Goal: Information Seeking & Learning: Learn about a topic

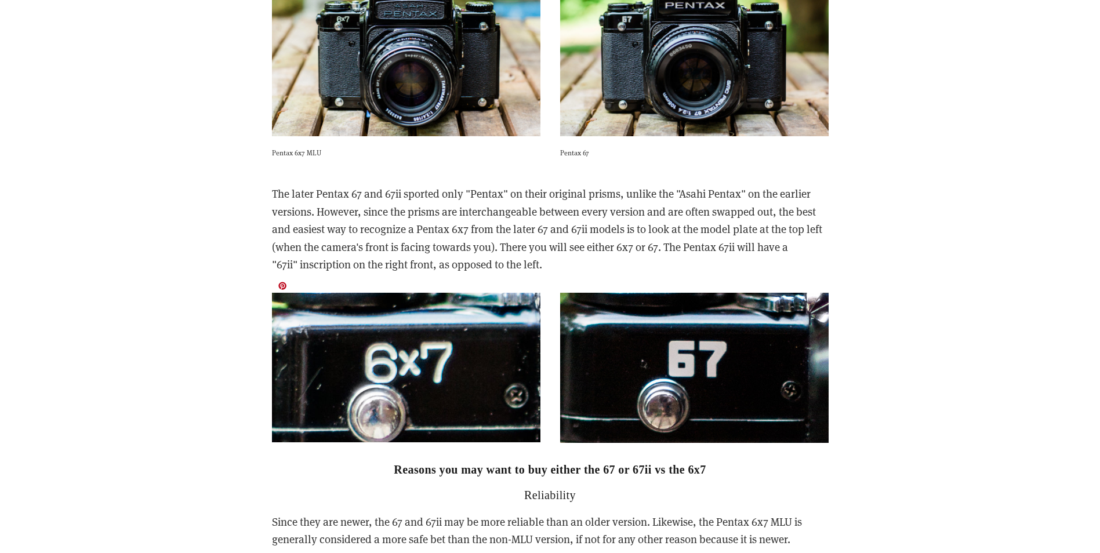
scroll to position [3307, 0]
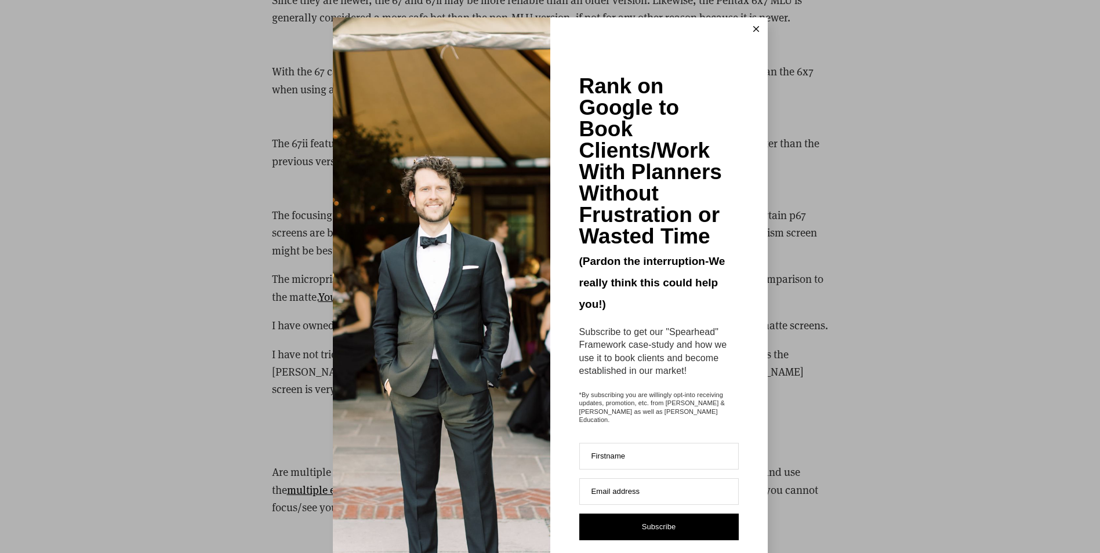
click at [754, 27] on icon at bounding box center [757, 29] width 6 height 6
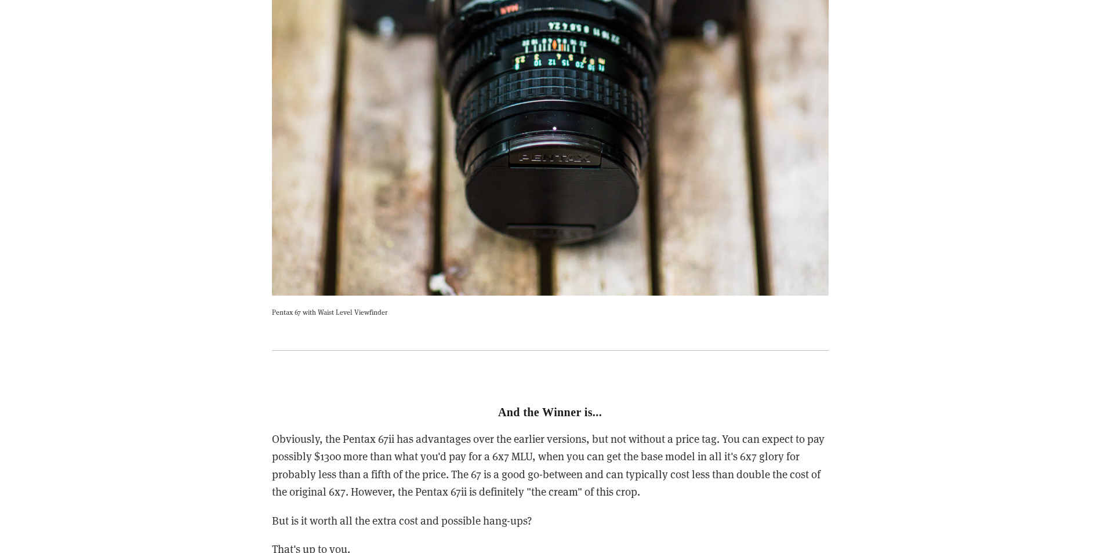
scroll to position [4897, 0]
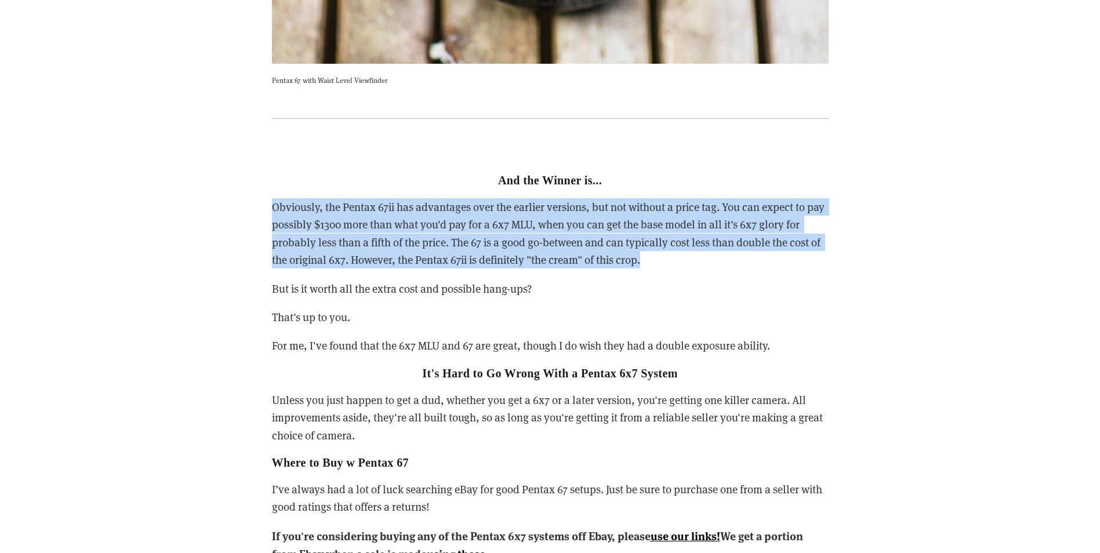
drag, startPoint x: 269, startPoint y: 187, endPoint x: 694, endPoint y: 246, distance: 428.7
click at [694, 246] on div "And the Winner is... Obviously, the Pentax 67ii has advantages over the earlier…" at bounding box center [550, 369] width 577 height 469
click at [694, 246] on p "Obviously, the Pentax 67ii has advantages over the earlier versions, but not wi…" at bounding box center [550, 233] width 557 height 71
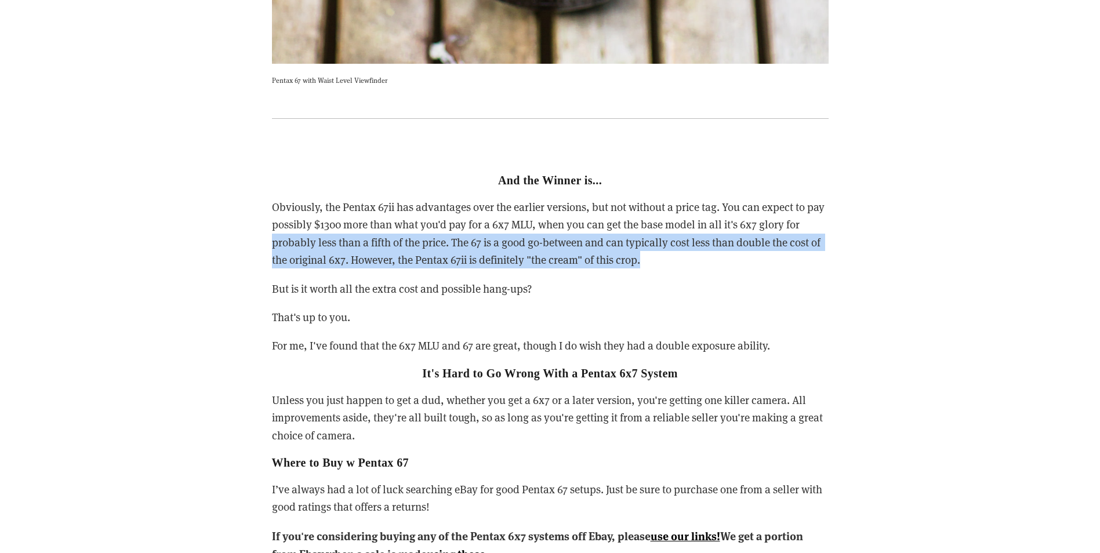
drag, startPoint x: 692, startPoint y: 245, endPoint x: 258, endPoint y: 222, distance: 434.6
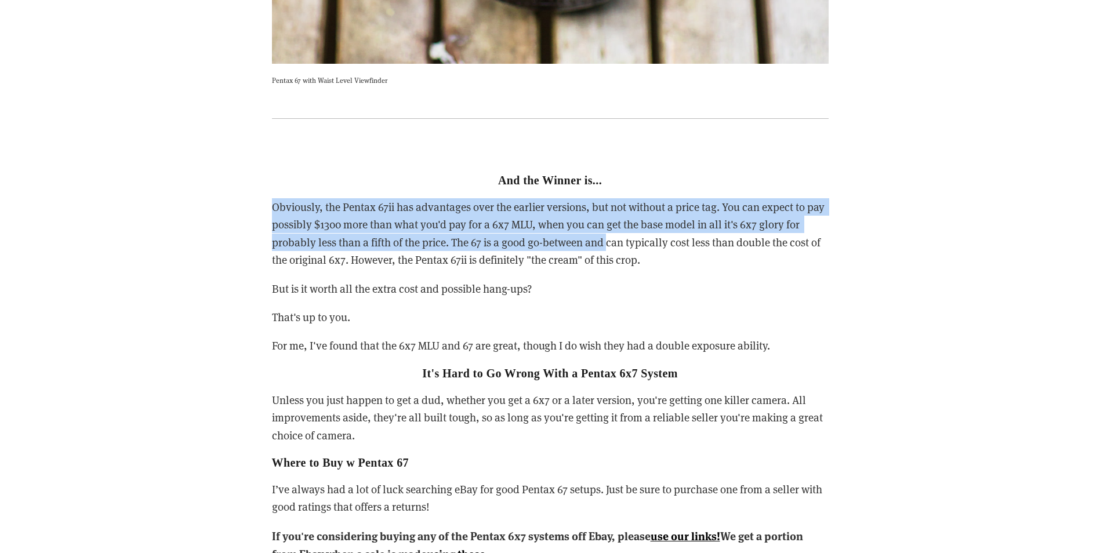
drag, startPoint x: 244, startPoint y: 196, endPoint x: 609, endPoint y: 228, distance: 366.3
click at [609, 228] on p "Obviously, the Pentax 67ii has advantages over the earlier versions, but not wi…" at bounding box center [550, 233] width 557 height 71
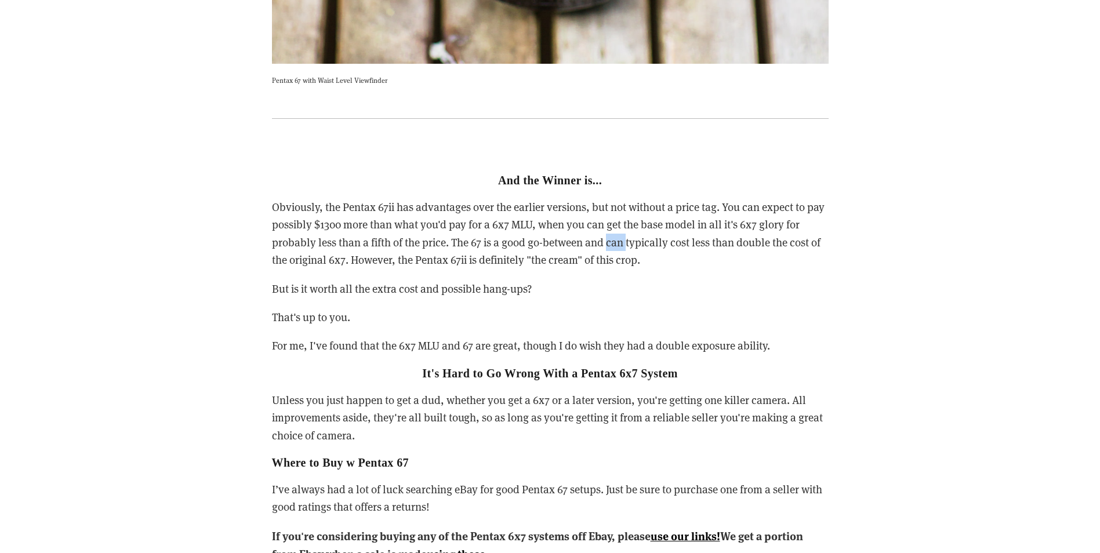
click at [609, 228] on p "Obviously, the Pentax 67ii has advantages over the earlier versions, but not wi…" at bounding box center [550, 233] width 557 height 71
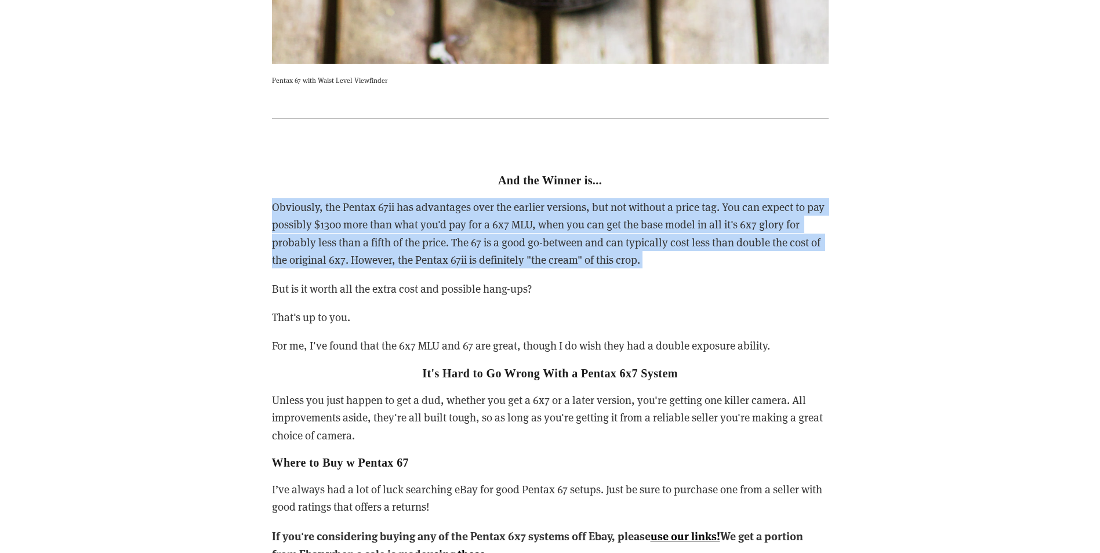
click at [609, 228] on p "Obviously, the Pentax 67ii has advantages over the earlier versions, but not wi…" at bounding box center [550, 233] width 557 height 71
drag, startPoint x: 609, startPoint y: 228, endPoint x: 600, endPoint y: 230, distance: 9.4
click at [600, 230] on p "Obviously, the Pentax 67ii has advantages over the earlier versions, but not wi…" at bounding box center [550, 233] width 557 height 71
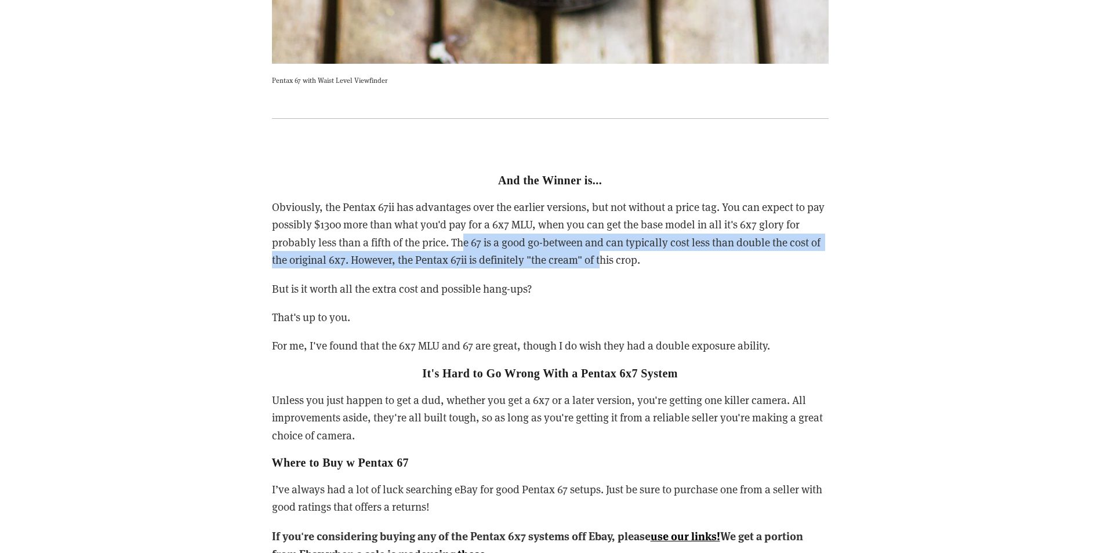
drag, startPoint x: 462, startPoint y: 224, endPoint x: 604, endPoint y: 251, distance: 145.2
click at [604, 251] on p "Obviously, the Pentax 67ii has advantages over the earlier versions, but not wi…" at bounding box center [550, 233] width 557 height 71
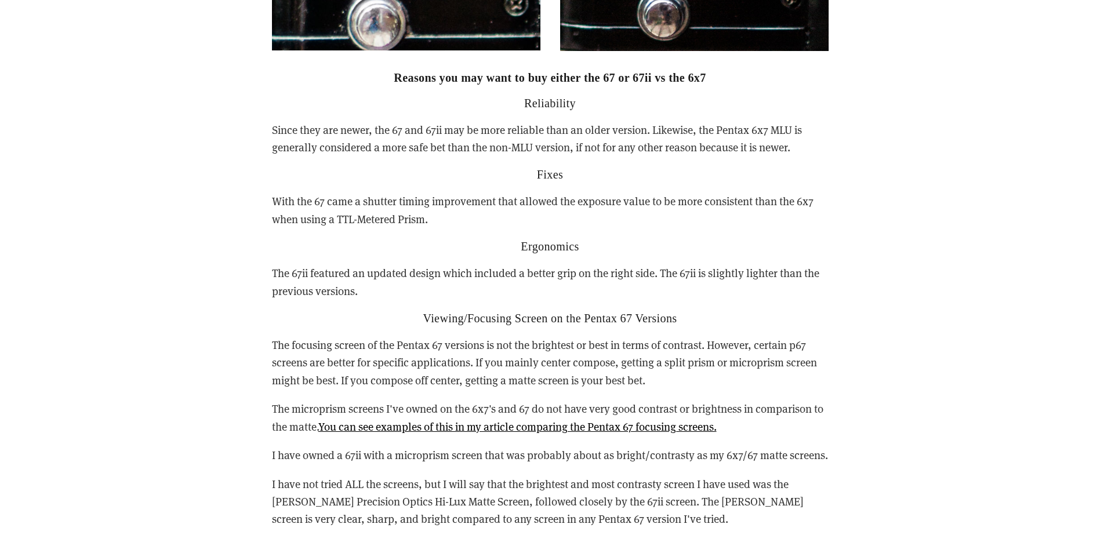
scroll to position [3193, 0]
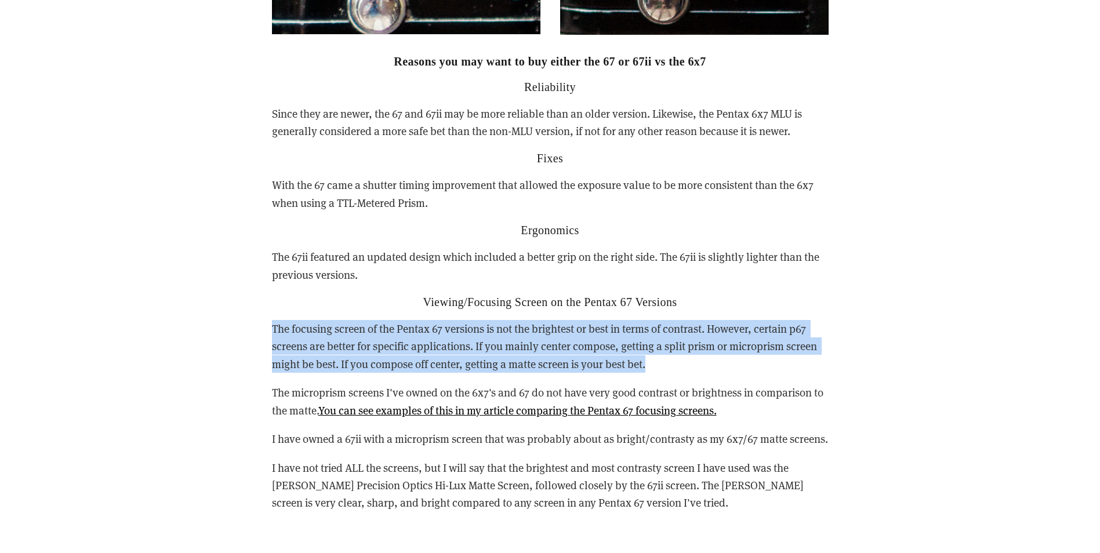
drag, startPoint x: 267, startPoint y: 309, endPoint x: 720, endPoint y: 345, distance: 454.0
click at [720, 345] on p "The focusing screen of the Pentax 67 versions is not the brightest or best in t…" at bounding box center [550, 346] width 557 height 53
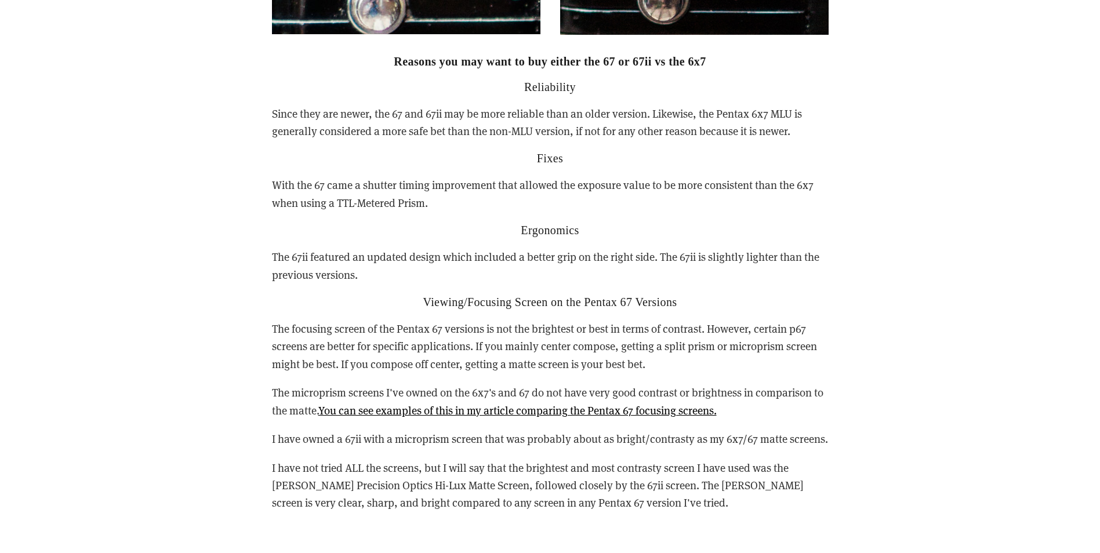
click at [676, 347] on p "The focusing screen of the Pentax 67 versions is not the brightest or best in t…" at bounding box center [550, 346] width 557 height 53
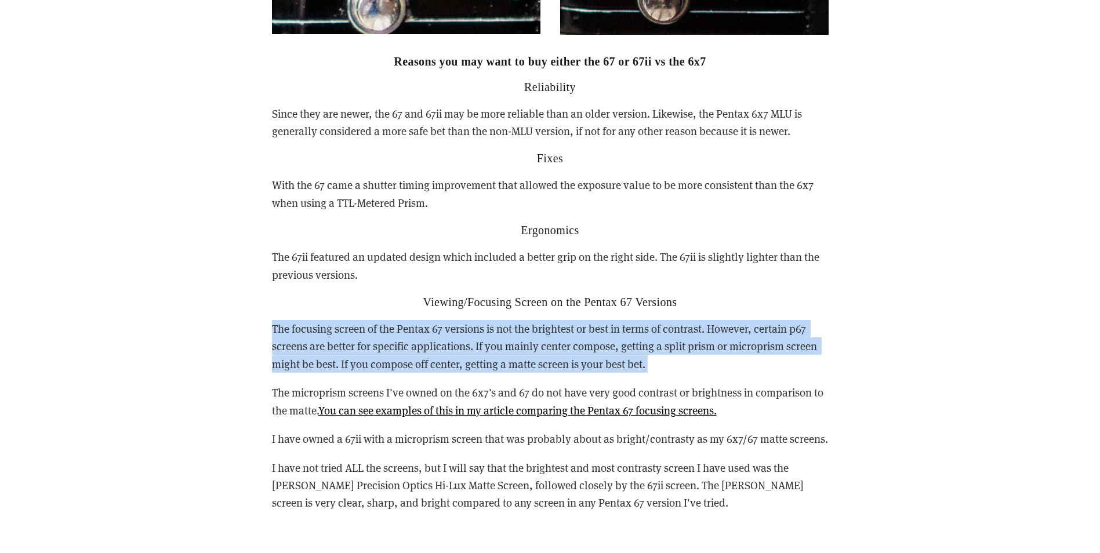
click at [676, 347] on p "The focusing screen of the Pentax 67 versions is not the brightest or best in t…" at bounding box center [550, 346] width 557 height 53
drag, startPoint x: 676, startPoint y: 347, endPoint x: 653, endPoint y: 353, distance: 23.9
click at [653, 353] on p "The focusing screen of the Pentax 67 versions is not the brightest or best in t…" at bounding box center [550, 346] width 557 height 53
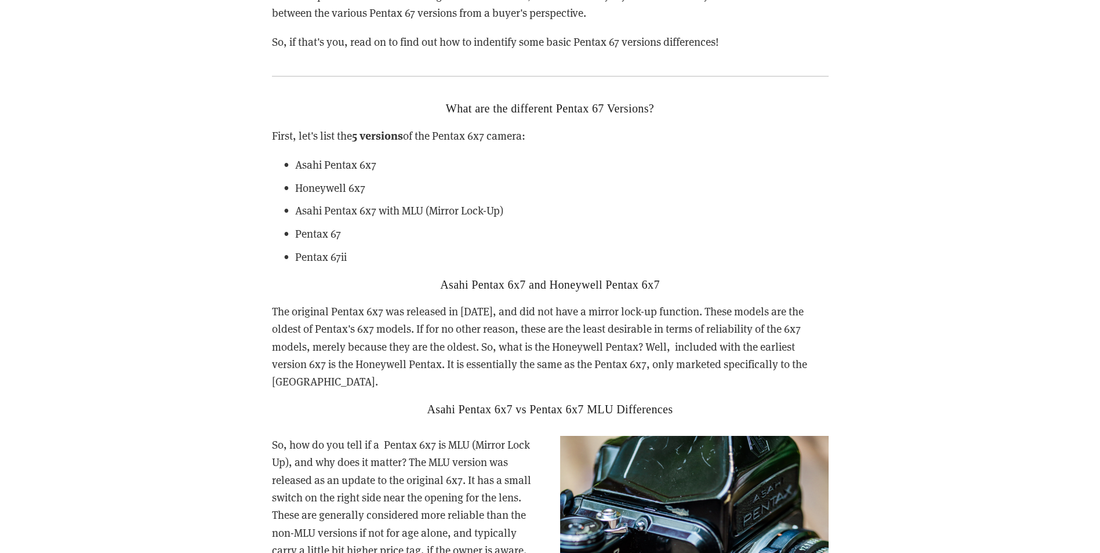
scroll to position [1801, 0]
drag, startPoint x: 296, startPoint y: 233, endPoint x: 354, endPoint y: 233, distance: 58.6
click at [354, 233] on p "Pentax 67" at bounding box center [562, 233] width 534 height 17
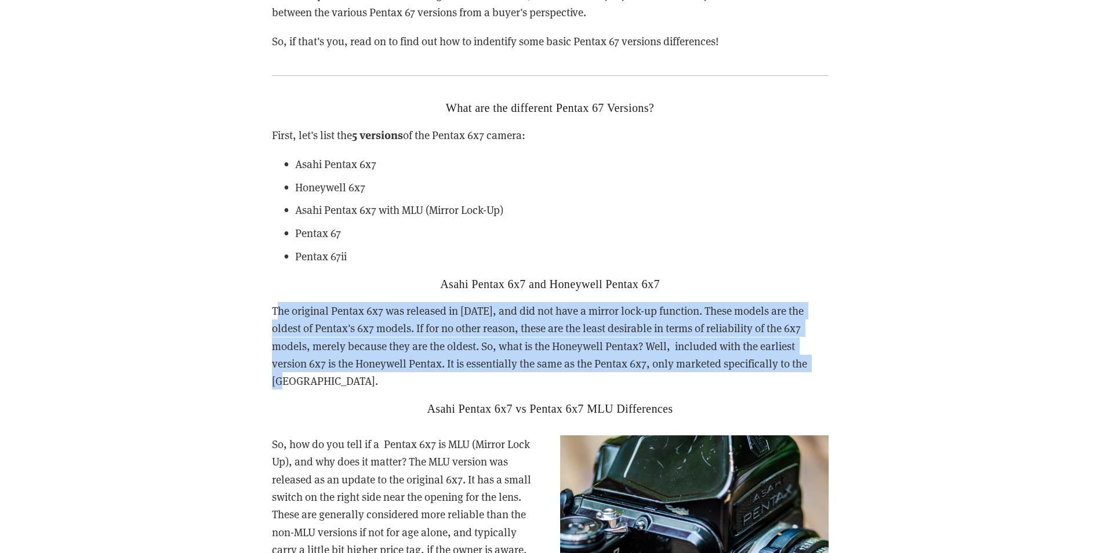
drag, startPoint x: 275, startPoint y: 312, endPoint x: 795, endPoint y: 358, distance: 522.4
click at [795, 358] on p "The original Pentax 6x7 was released in [DATE], and did not have a mirror lock-…" at bounding box center [550, 346] width 557 height 88
drag, startPoint x: 793, startPoint y: 360, endPoint x: 794, endPoint y: 283, distance: 77.7
click at [794, 283] on div "What are the different Pentax 67 Versions? First, let's list the 5 versions of …" at bounding box center [550, 258] width 557 height 314
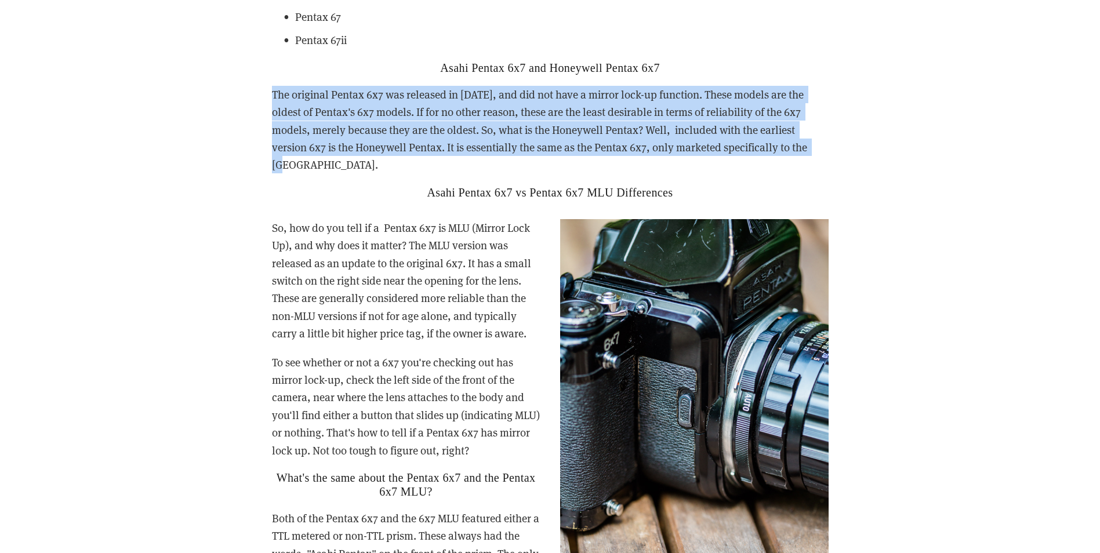
scroll to position [2033, 0]
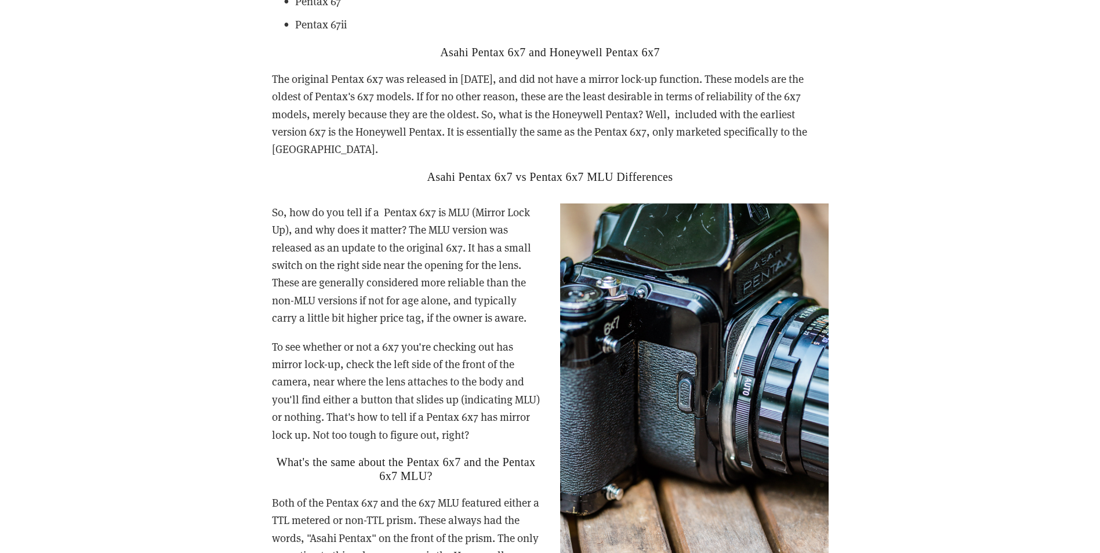
click at [266, 198] on div "So, how do you tell if a Pentax 6x7 is MLU (Mirror Lock Up), and why does it ma…" at bounding box center [550, 447] width 577 height 506
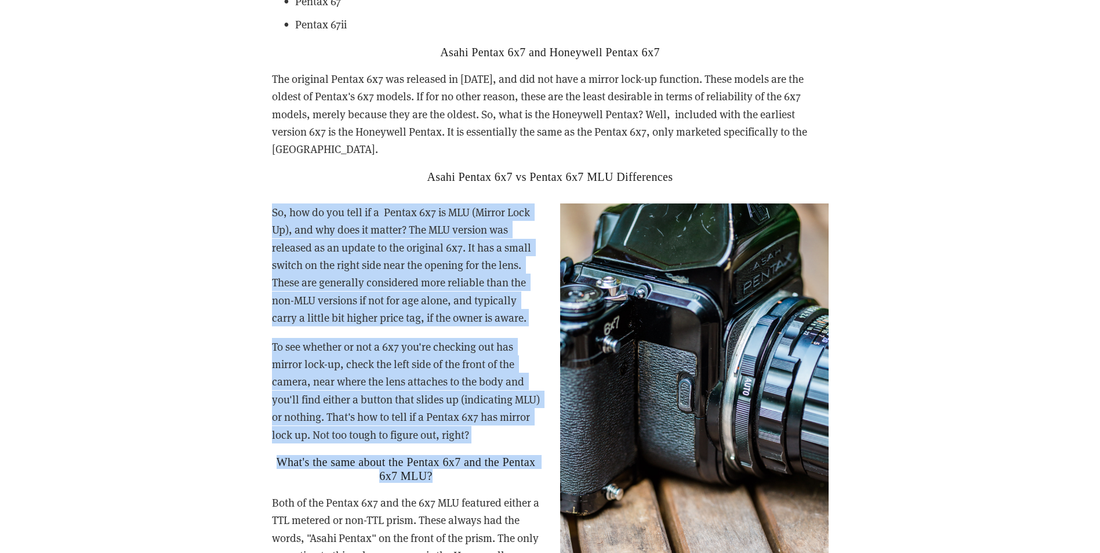
drag, startPoint x: 270, startPoint y: 183, endPoint x: 507, endPoint y: 455, distance: 360.6
click at [507, 455] on div "So, how do you tell if a Pentax 6x7 is MLU (Mirror Lock Up), and why does it ma…" at bounding box center [550, 447] width 577 height 506
drag, startPoint x: 507, startPoint y: 455, endPoint x: 487, endPoint y: 456, distance: 20.3
click at [487, 455] on h2 "What's the same about the Pentax 6x7 and the Pentax 6x7 MLU?" at bounding box center [550, 469] width 557 height 28
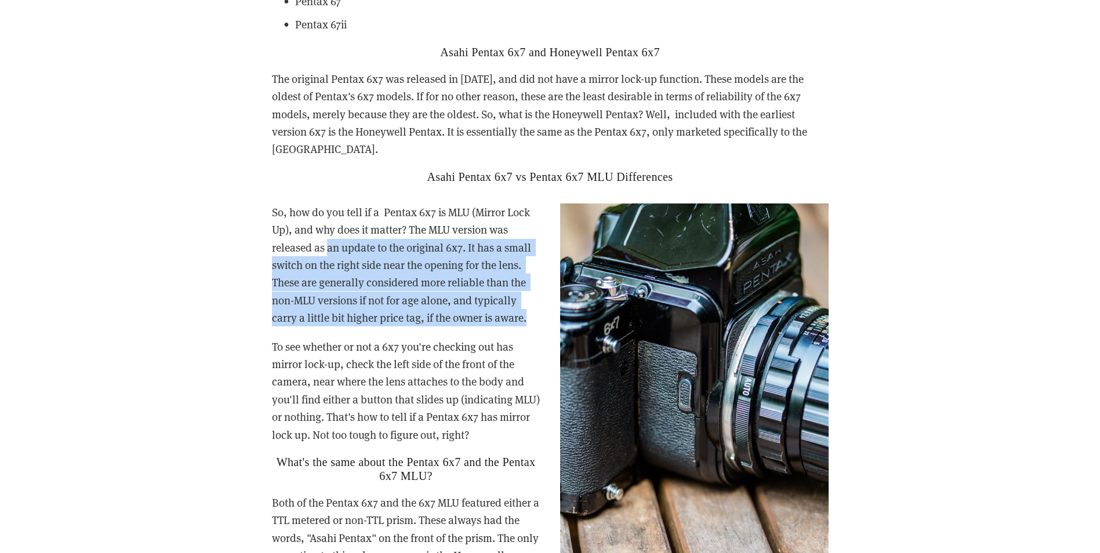
drag, startPoint x: 328, startPoint y: 236, endPoint x: 527, endPoint y: 294, distance: 207.1
click at [527, 294] on p "So, how do you tell if a Pentax 6x7 is MLU (Mirror Lock Up), and why does it ma…" at bounding box center [550, 266] width 557 height 124
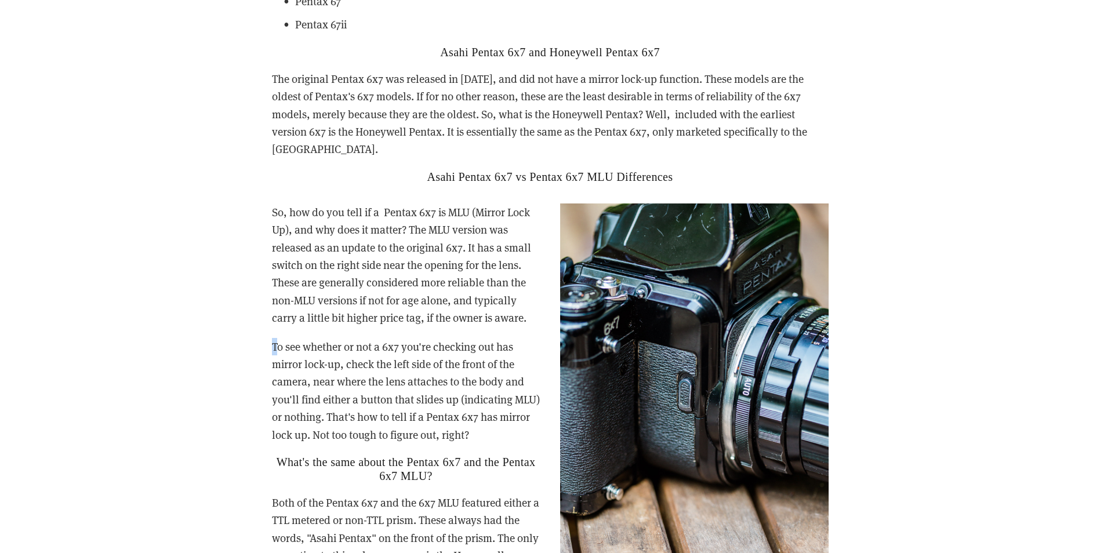
drag, startPoint x: 528, startPoint y: 298, endPoint x: 278, endPoint y: 317, distance: 250.8
click at [278, 317] on div "So, how do you tell if a Pentax 6x7 is MLU (Mirror Lock Up), and why does it ma…" at bounding box center [550, 447] width 557 height 486
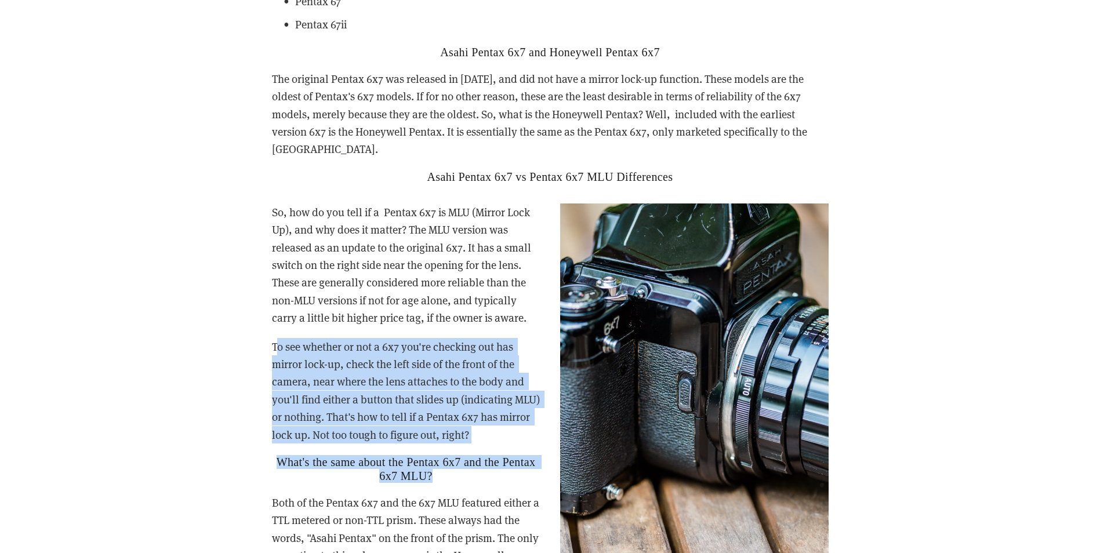
drag, startPoint x: 275, startPoint y: 318, endPoint x: 478, endPoint y: 458, distance: 246.5
click at [478, 458] on div "So, how do you tell if a Pentax 6x7 is MLU (Mirror Lock Up), and why does it ma…" at bounding box center [550, 447] width 557 height 486
click at [478, 458] on h2 "What's the same about the Pentax 6x7 and the Pentax 6x7 MLU?" at bounding box center [550, 469] width 557 height 28
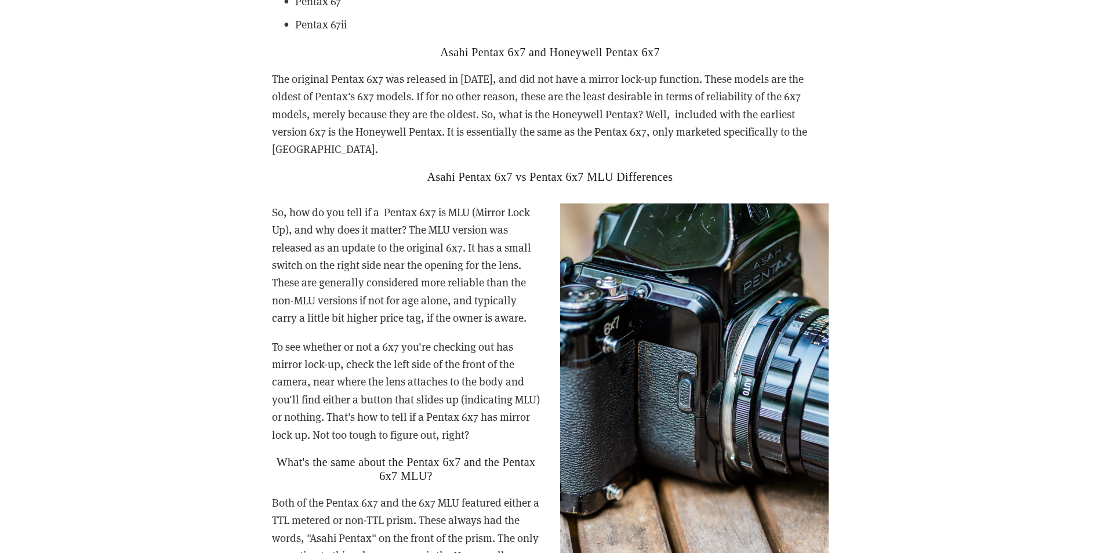
click at [384, 353] on p "To see whether or not a 6x7 you're checking out has mirror lock-up, check the l…" at bounding box center [550, 391] width 557 height 106
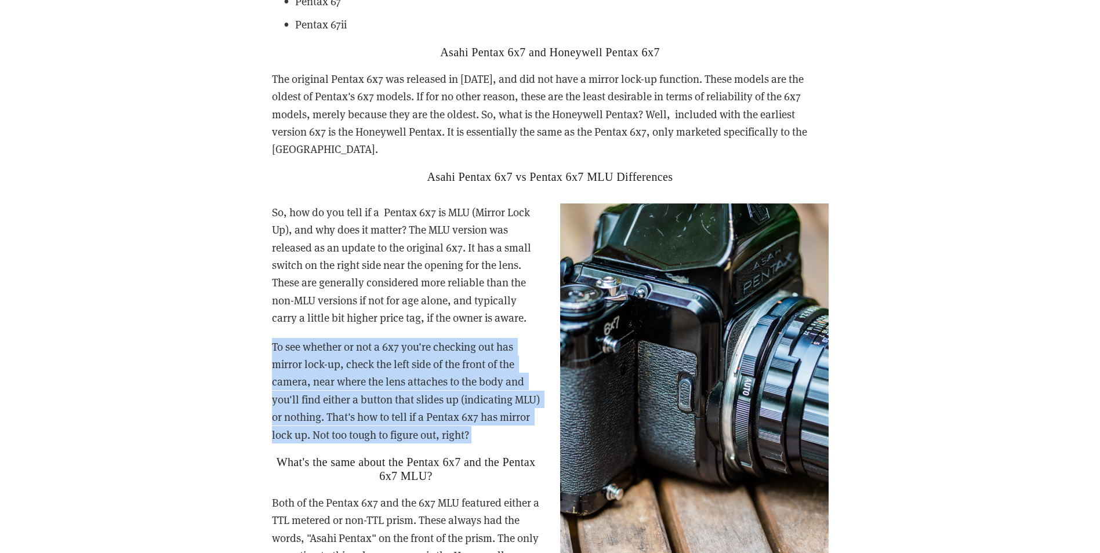
click at [384, 353] on p "To see whether or not a 6x7 you're checking out has mirror lock-up, check the l…" at bounding box center [550, 391] width 557 height 106
drag, startPoint x: 384, startPoint y: 353, endPoint x: 361, endPoint y: 382, distance: 37.2
click at [361, 382] on p "To see whether or not a 6x7 you're checking out has mirror lock-up, check the l…" at bounding box center [550, 391] width 557 height 106
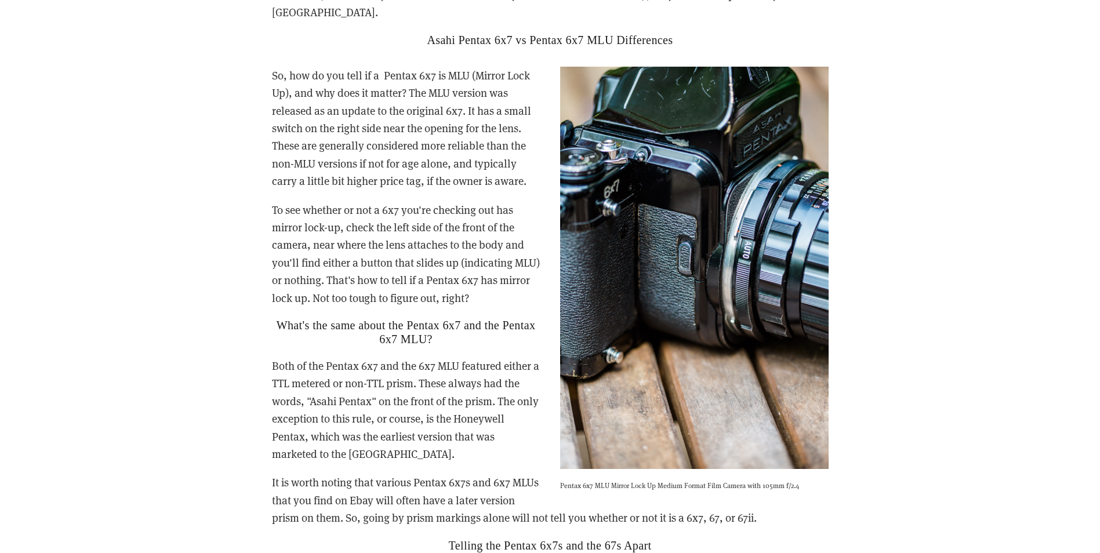
scroll to position [2180, 0]
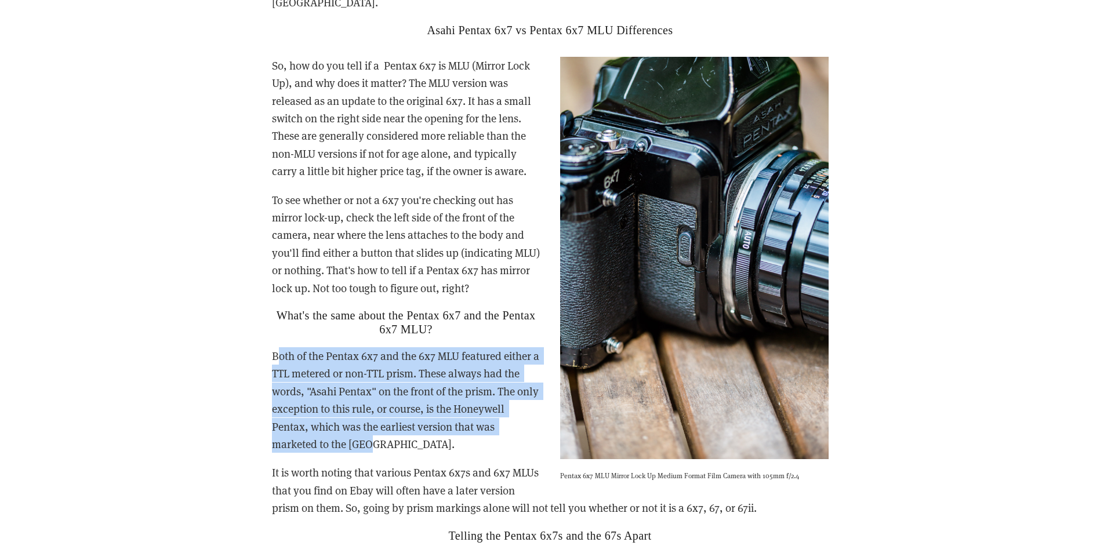
drag, startPoint x: 276, startPoint y: 346, endPoint x: 419, endPoint y: 425, distance: 164.4
click at [419, 425] on p "Both of the Pentax 6x7 and the 6x7 MLU featured either a TTL metered or non-TTL…" at bounding box center [550, 400] width 557 height 106
drag, startPoint x: 419, startPoint y: 425, endPoint x: 275, endPoint y: 334, distance: 171.1
click at [275, 347] on p "Both of the Pentax 6x7 and the 6x7 MLU featured either a TTL metered or non-TTL…" at bounding box center [550, 400] width 557 height 106
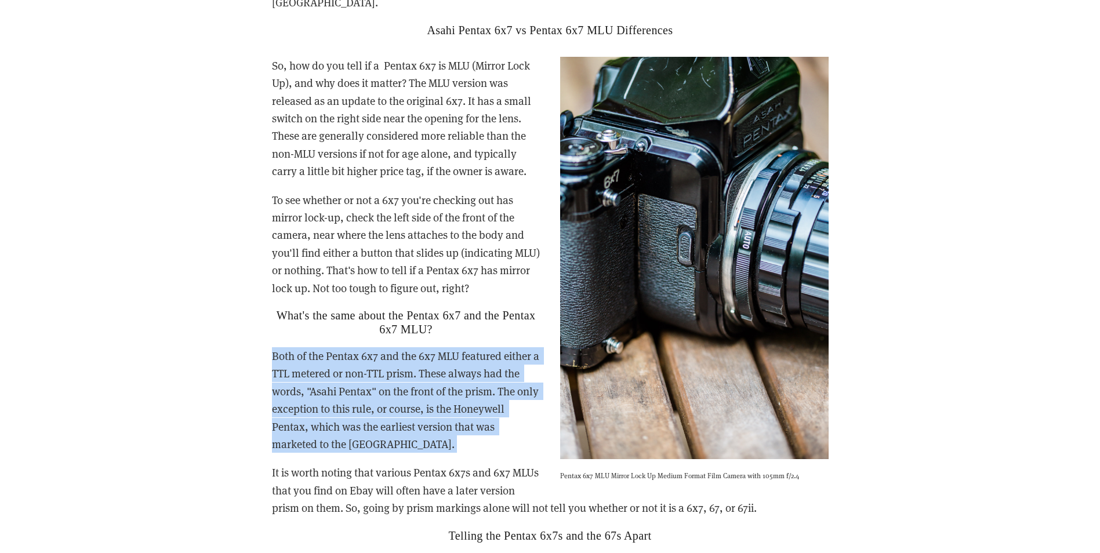
click at [275, 347] on p "Both of the Pentax 6x7 and the 6x7 MLU featured either a TTL metered or non-TTL…" at bounding box center [550, 400] width 557 height 106
drag, startPoint x: 269, startPoint y: 326, endPoint x: 420, endPoint y: 425, distance: 181.0
click at [420, 425] on div "So, how do you tell if a Pentax 6x7 is MLU (Mirror Lock Up), and why does it ma…" at bounding box center [550, 300] width 577 height 506
click at [420, 425] on p "Both of the Pentax 6x7 and the 6x7 MLU featured either a TTL metered or non-TTL…" at bounding box center [550, 400] width 557 height 106
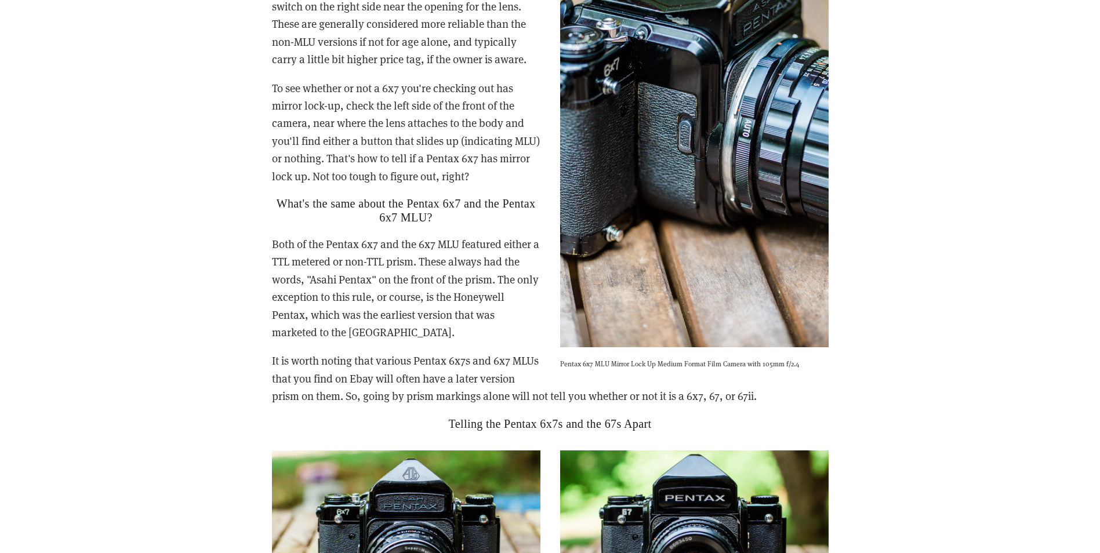
scroll to position [2296, 0]
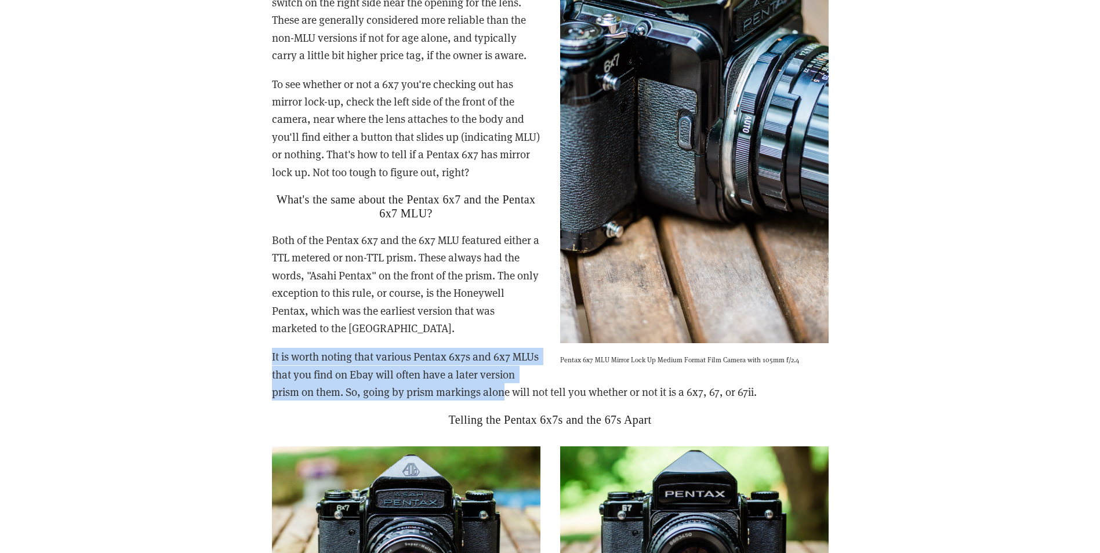
drag, startPoint x: 265, startPoint y: 331, endPoint x: 542, endPoint y: 370, distance: 279.4
click at [542, 370] on div "So, how do you tell if a Pentax 6x7 is MLU (Mirror Lock Up), and why does it ma…" at bounding box center [550, 184] width 577 height 506
click at [542, 370] on p "It is worth noting that various Pentax 6x7s and 6x7 MLUs that you find on Ebay …" at bounding box center [550, 374] width 557 height 53
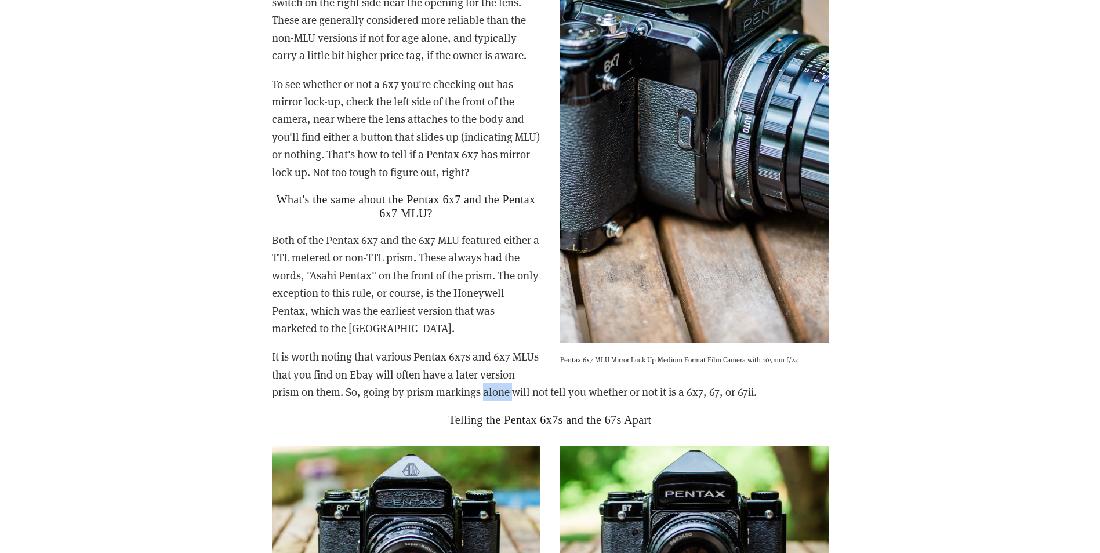
click at [542, 370] on p "It is worth noting that various Pentax 6x7s and 6x7 MLUs that you find on Ebay …" at bounding box center [550, 374] width 557 height 53
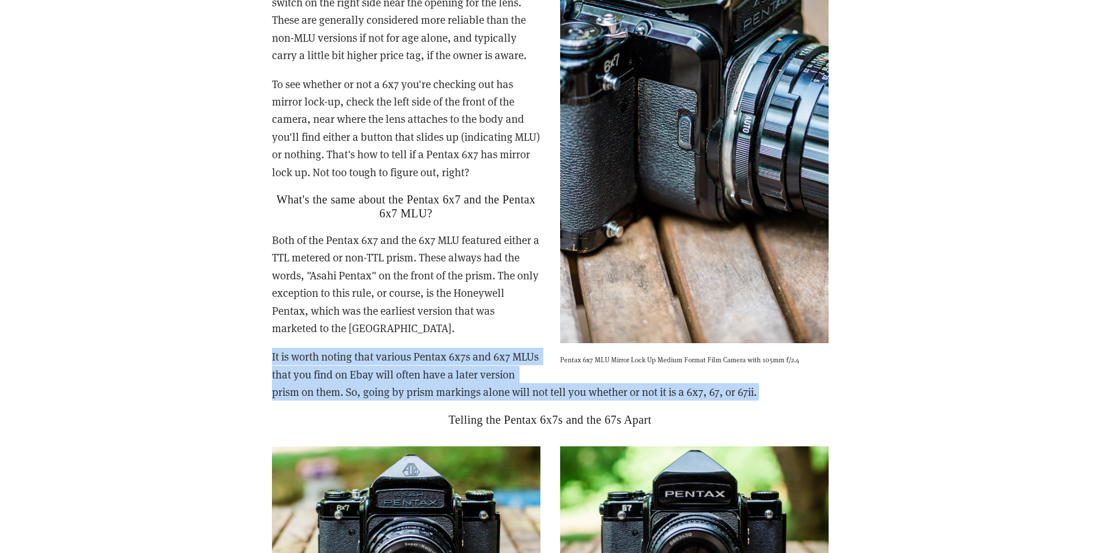
click at [542, 370] on p "It is worth noting that various Pentax 6x7s and 6x7 MLUs that you find on Ebay …" at bounding box center [550, 374] width 557 height 53
drag, startPoint x: 542, startPoint y: 370, endPoint x: 412, endPoint y: 353, distance: 130.5
click at [412, 353] on p "It is worth noting that various Pentax 6x7s and 6x7 MLUs that you find on Ebay …" at bounding box center [550, 374] width 557 height 53
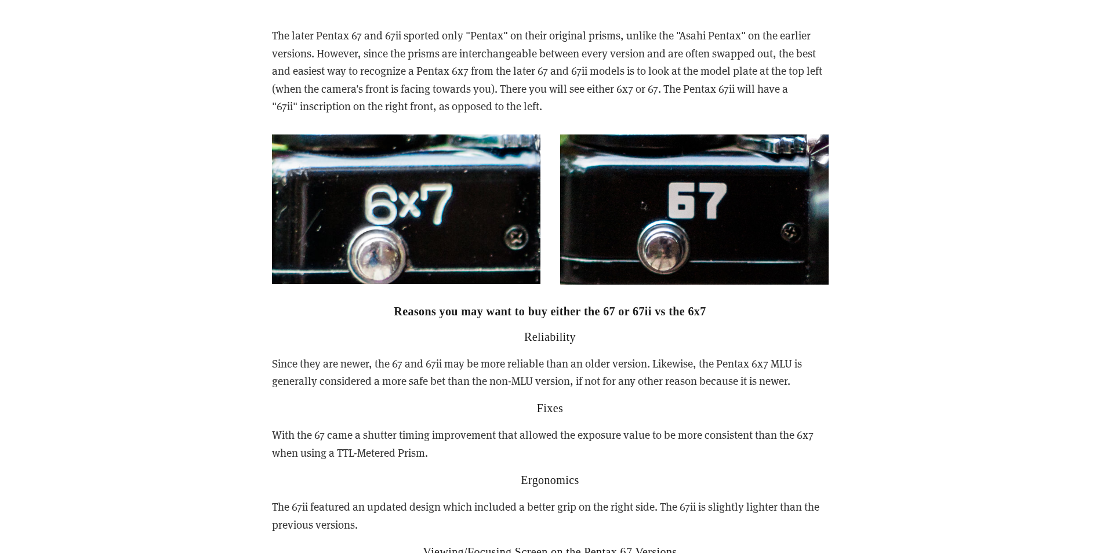
scroll to position [2953, 0]
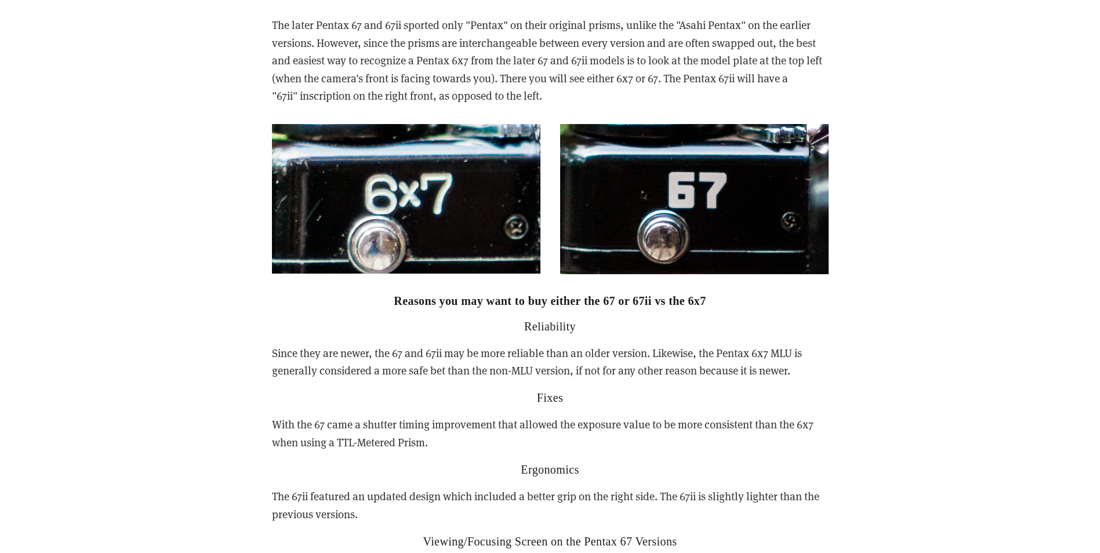
click at [586, 345] on p "Since they are newer, the 67 and 67ii may be more reliable than an older versio…" at bounding box center [550, 362] width 557 height 35
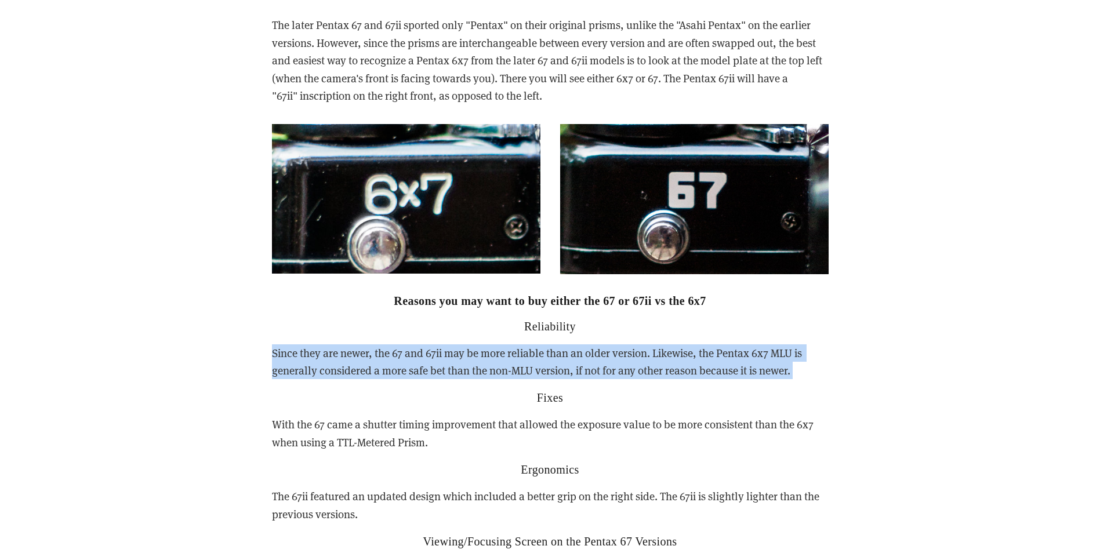
click at [586, 345] on p "Since they are newer, the 67 and 67ii may be more reliable than an older versio…" at bounding box center [550, 362] width 557 height 35
drag, startPoint x: 586, startPoint y: 342, endPoint x: 553, endPoint y: 356, distance: 36.1
click at [553, 356] on p "Since they are newer, the 67 and 67ii may be more reliable than an older versio…" at bounding box center [550, 362] width 557 height 35
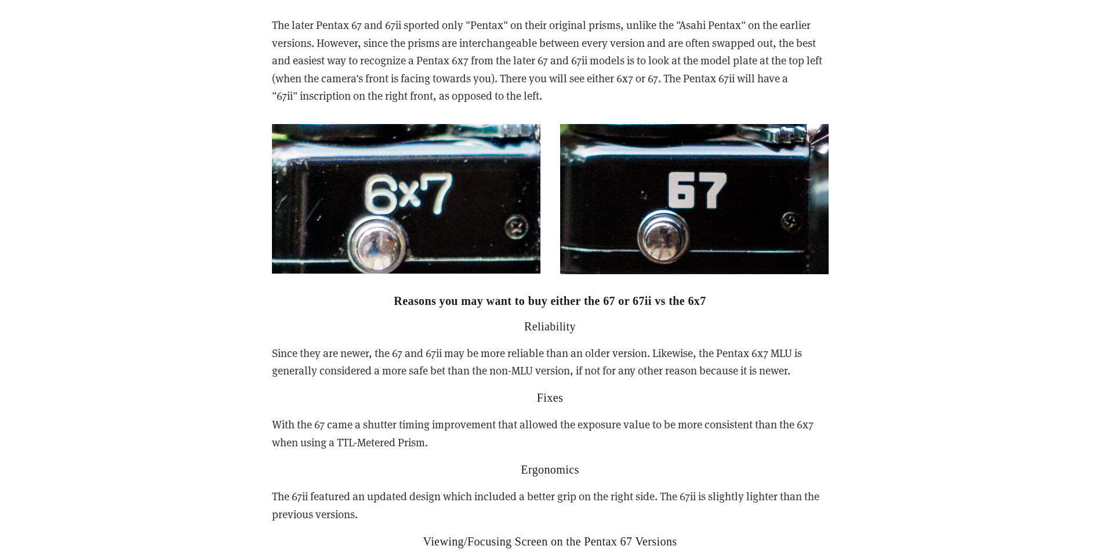
click at [553, 356] on p "Since they are newer, the 67 and 67ii may be more reliable than an older versio…" at bounding box center [550, 362] width 557 height 35
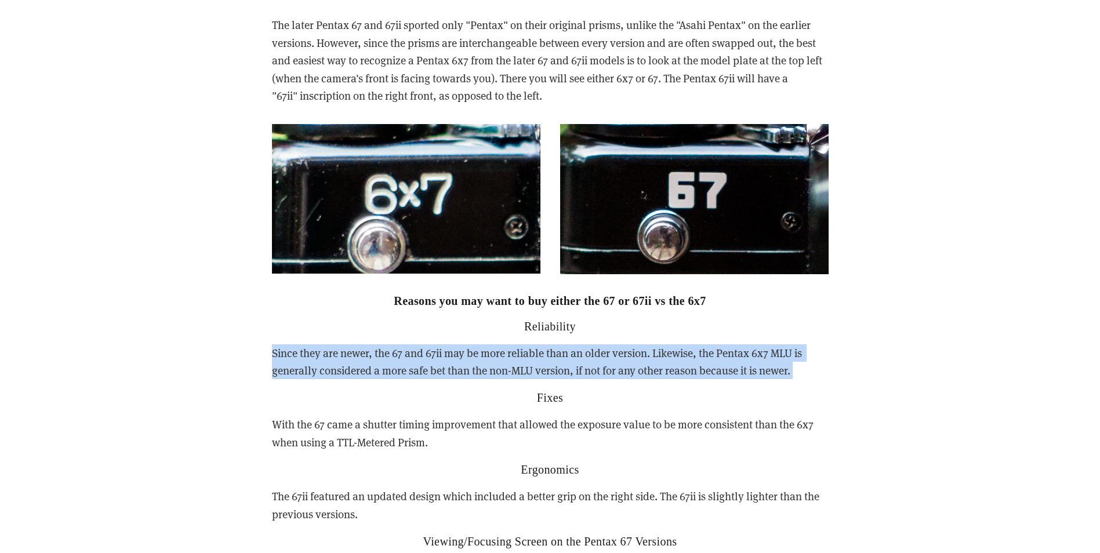
click at [553, 356] on p "Since they are newer, the 67 and 67ii may be more reliable than an older versio…" at bounding box center [550, 362] width 557 height 35
drag, startPoint x: 553, startPoint y: 356, endPoint x: 513, endPoint y: 359, distance: 40.1
click at [513, 359] on p "Since they are newer, the 67 and 67ii may be more reliable than an older versio…" at bounding box center [550, 362] width 557 height 35
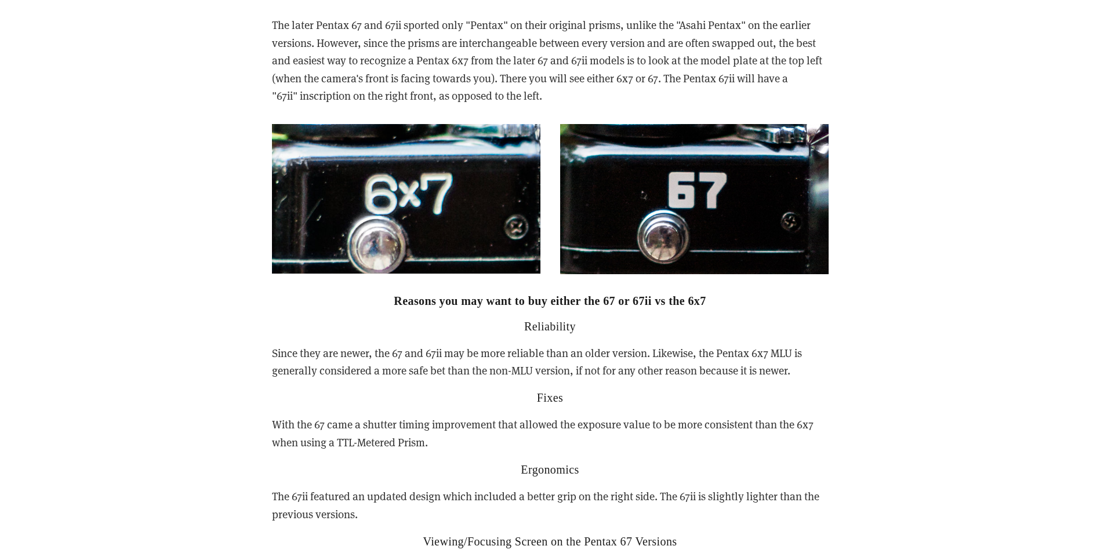
click at [469, 416] on p "With the 67 came a shutter timing improvement that allowed the exposure value t…" at bounding box center [550, 433] width 557 height 35
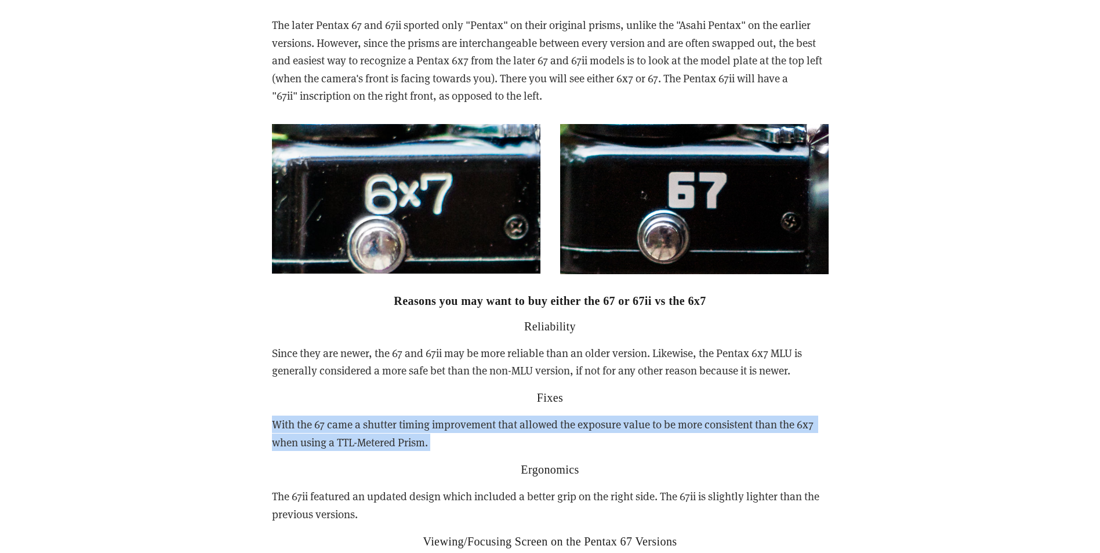
click at [469, 416] on p "With the 67 came a shutter timing improvement that allowed the exposure value t…" at bounding box center [550, 433] width 557 height 35
drag, startPoint x: 469, startPoint y: 406, endPoint x: 465, endPoint y: 441, distance: 35.7
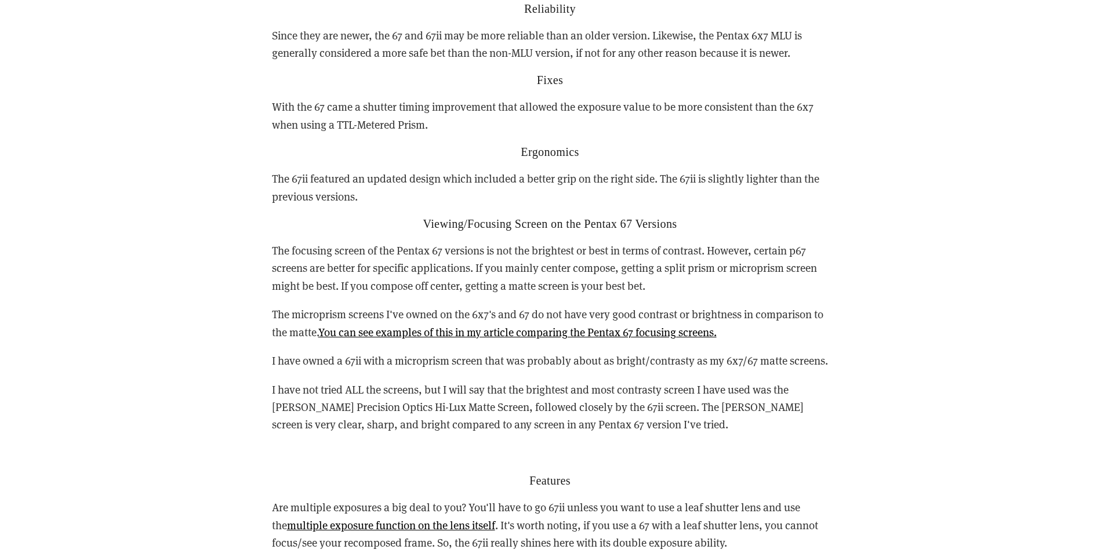
scroll to position [3243, 0]
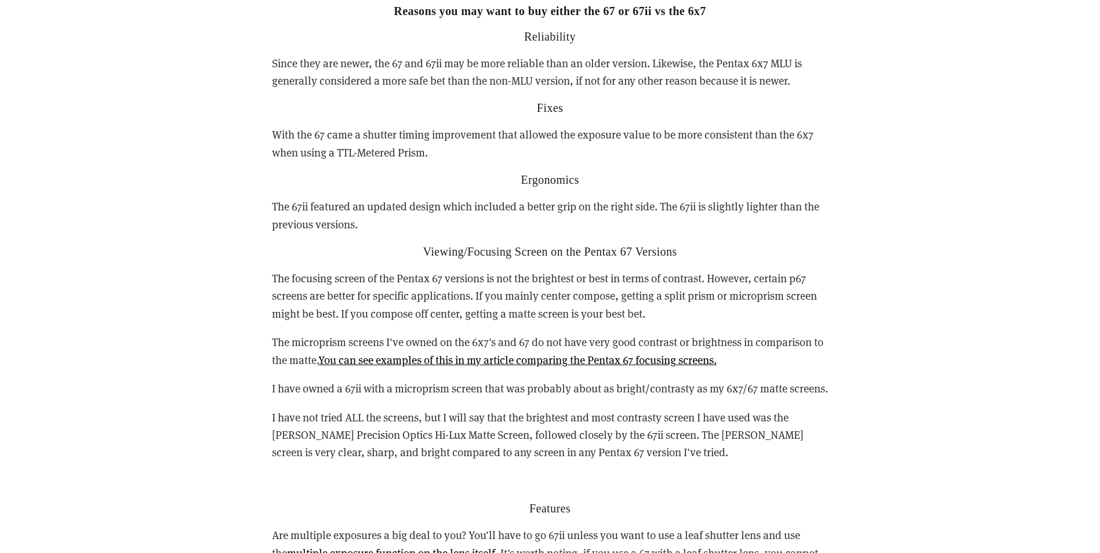
click at [480, 65] on p "Since they are newer, the 67 and 67ii may be more reliable than an older versio…" at bounding box center [550, 72] width 557 height 35
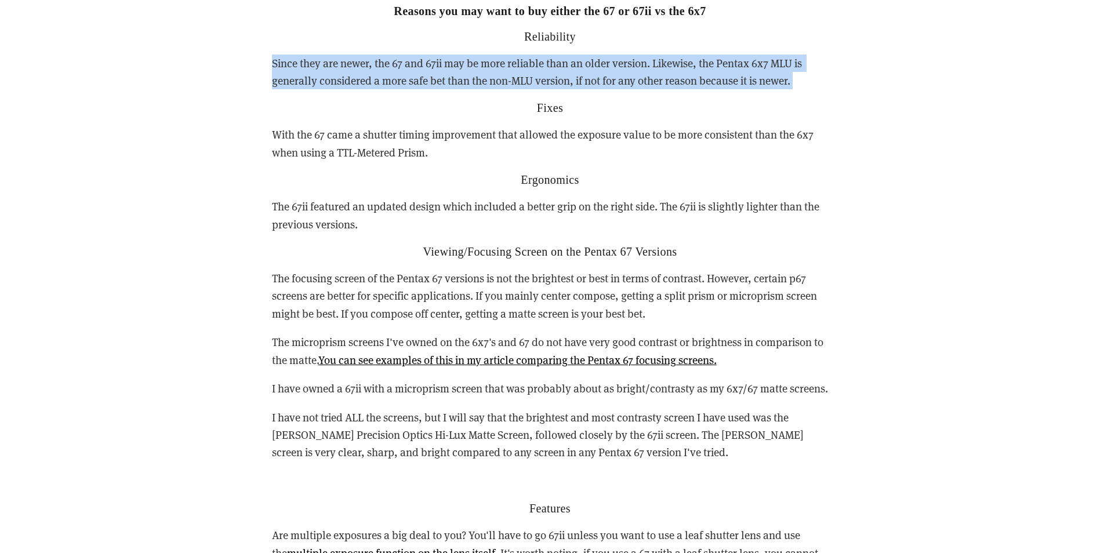
click at [480, 65] on p "Since they are newer, the 67 and 67ii may be more reliable than an older versio…" at bounding box center [550, 72] width 557 height 35
drag, startPoint x: 480, startPoint y: 65, endPoint x: 412, endPoint y: 68, distance: 68.0
click at [412, 68] on p "Since they are newer, the 67 and 67ii may be more reliable than an older versio…" at bounding box center [550, 72] width 557 height 35
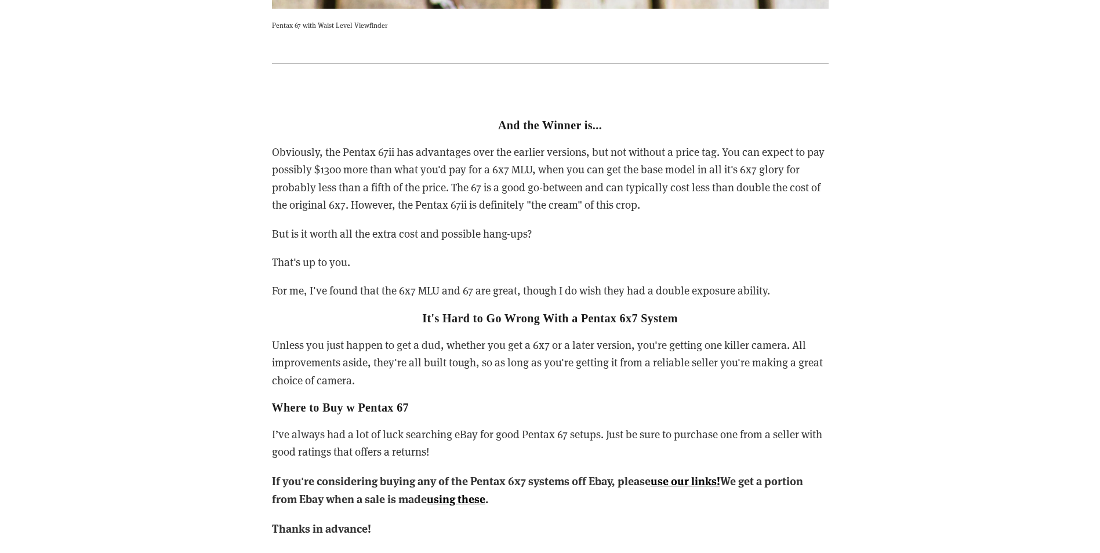
scroll to position [5100, 0]
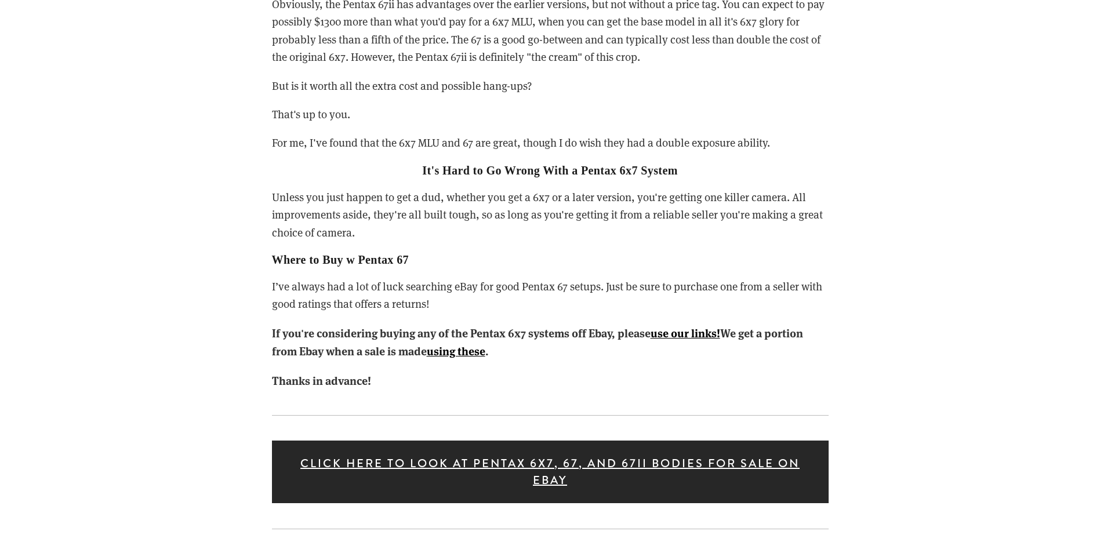
click at [304, 206] on p "Unless you just happen to get a dud, whether you get a 6x7 or a later version, …" at bounding box center [550, 215] width 557 height 53
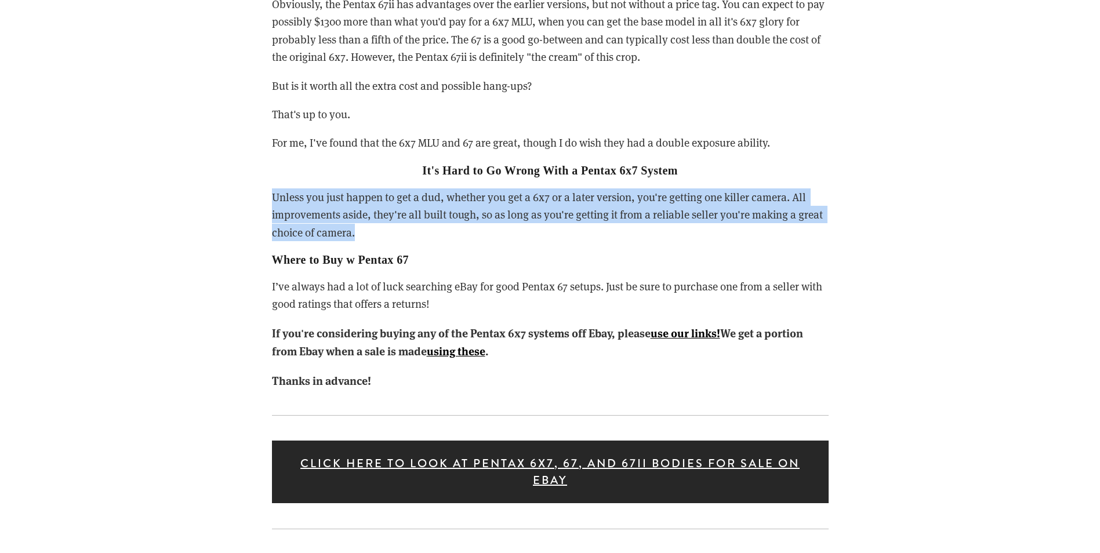
click at [304, 206] on p "Unless you just happen to get a dud, whether you get a 6x7 or a later version, …" at bounding box center [550, 215] width 557 height 53
drag, startPoint x: 304, startPoint y: 206, endPoint x: 294, endPoint y: 220, distance: 17.9
click at [294, 220] on p "Unless you just happen to get a dud, whether you get a 6x7 or a later version, …" at bounding box center [550, 215] width 557 height 53
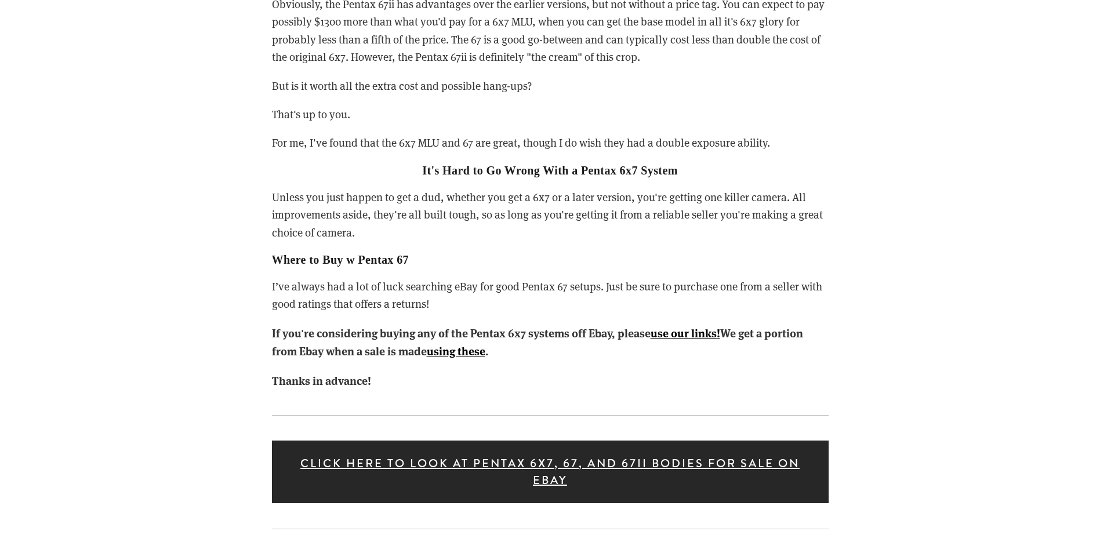
click at [296, 207] on p "Unless you just happen to get a dud, whether you get a 6x7 or a later version, …" at bounding box center [550, 215] width 557 height 53
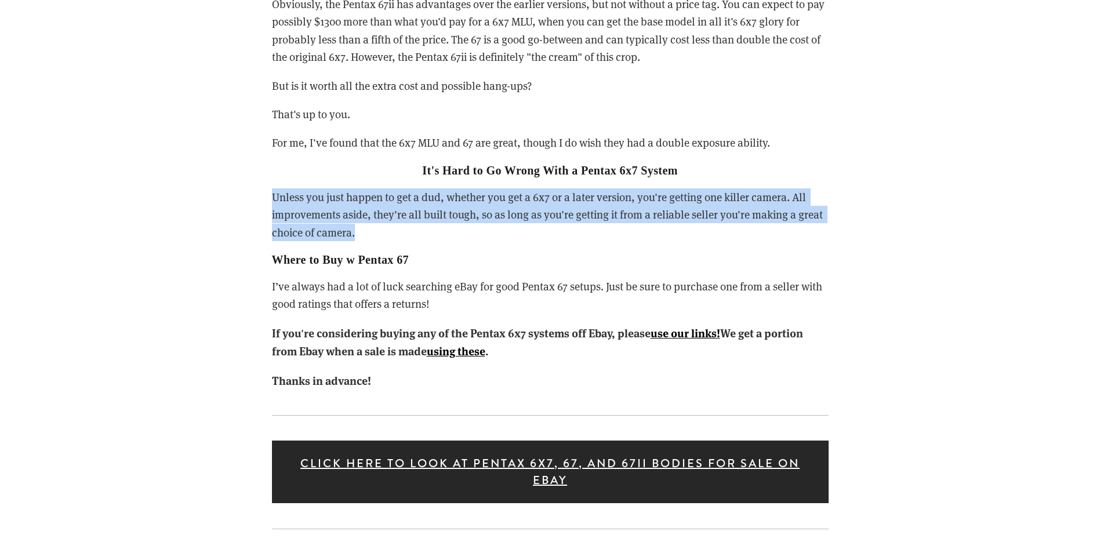
click at [296, 207] on p "Unless you just happen to get a dud, whether you get a 6x7 or a later version, …" at bounding box center [550, 215] width 557 height 53
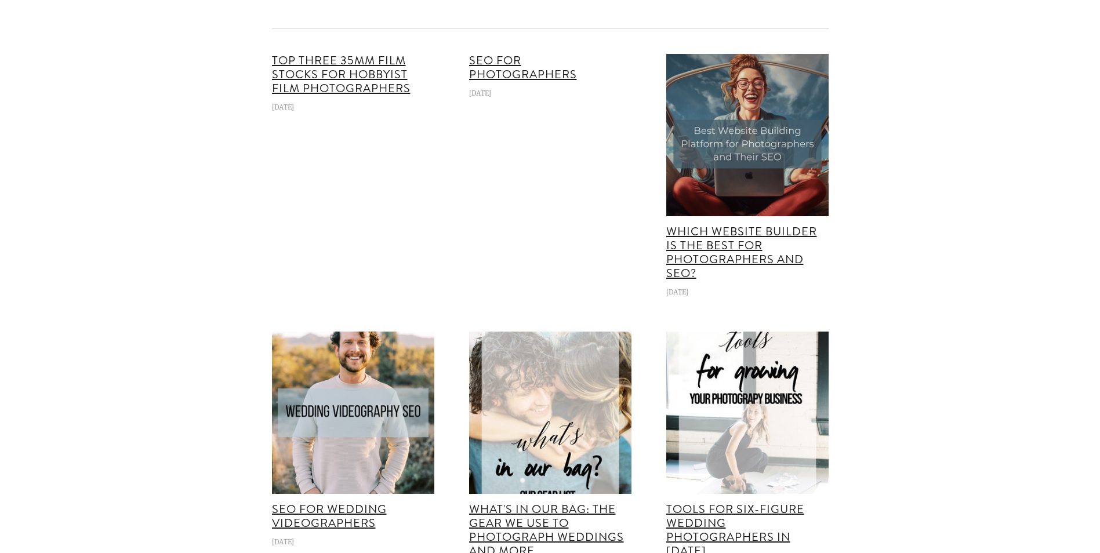
scroll to position [6713, 0]
